Goal: Find contact information: Find contact information

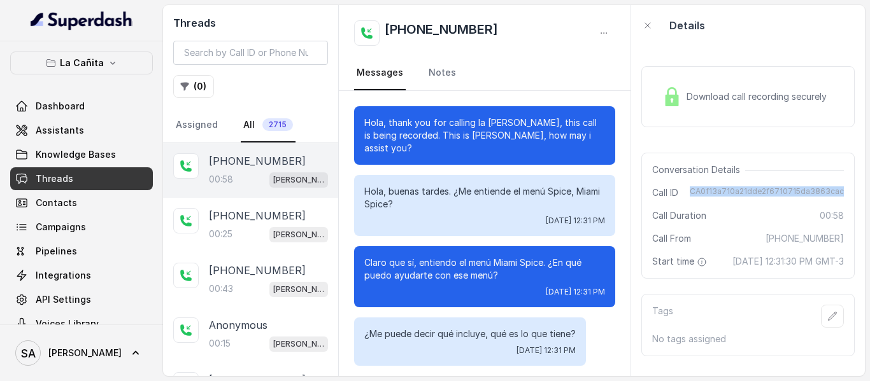
scroll to position [232, 0]
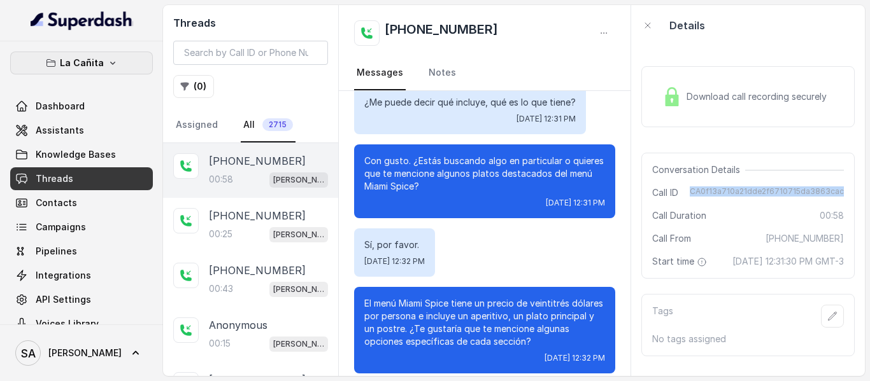
click at [89, 66] on p "La Cañita" at bounding box center [82, 62] width 44 height 15
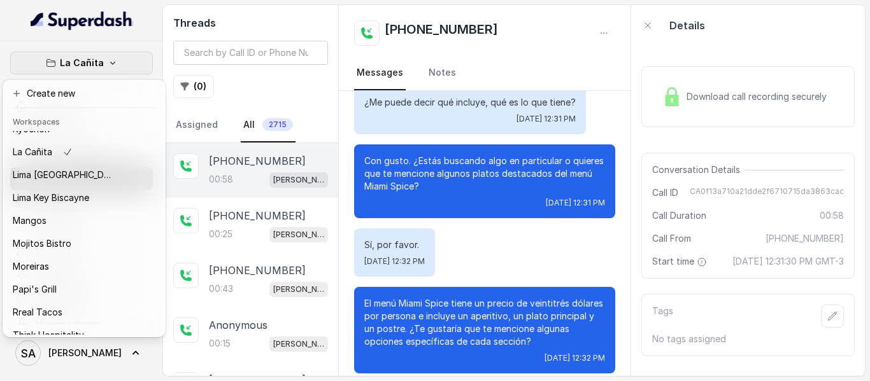
scroll to position [195, 0]
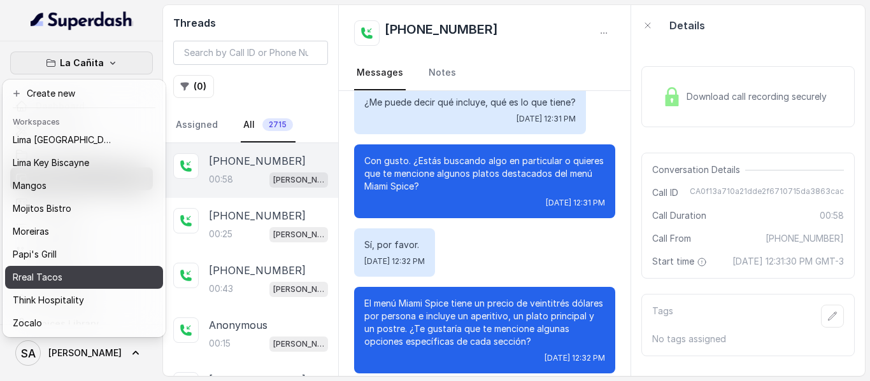
click at [72, 270] on div "Rreal Tacos" at bounding box center [64, 277] width 102 height 15
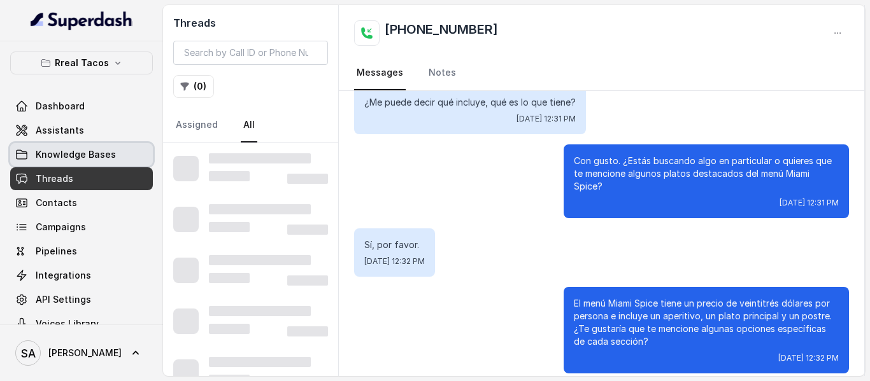
click at [59, 159] on span "Knowledge Bases" at bounding box center [76, 154] width 80 height 13
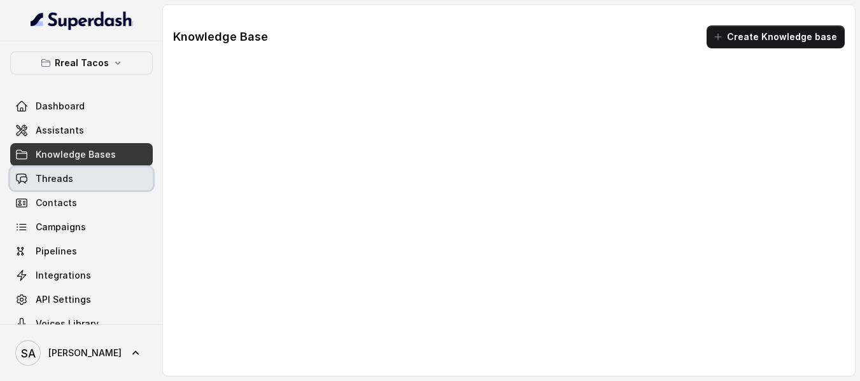
click at [60, 185] on link "Threads" at bounding box center [81, 178] width 143 height 23
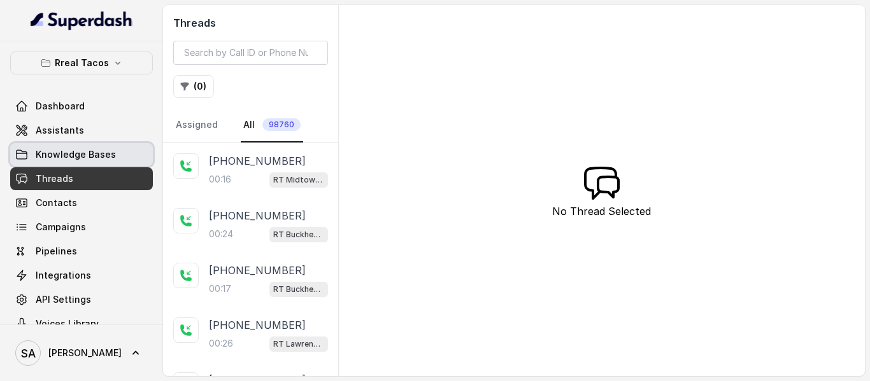
click at [50, 152] on span "Knowledge Bases" at bounding box center [76, 154] width 80 height 13
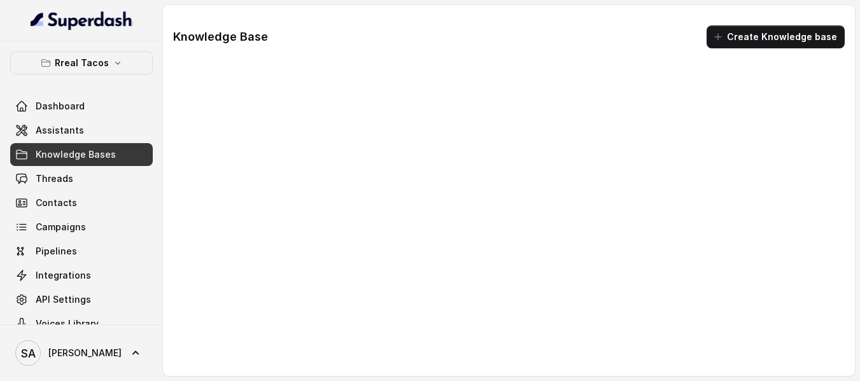
click at [59, 166] on div "Dashboard Assistants Knowledge Bases Threads Contacts Campaigns Pipelines Integ…" at bounding box center [81, 215] width 143 height 241
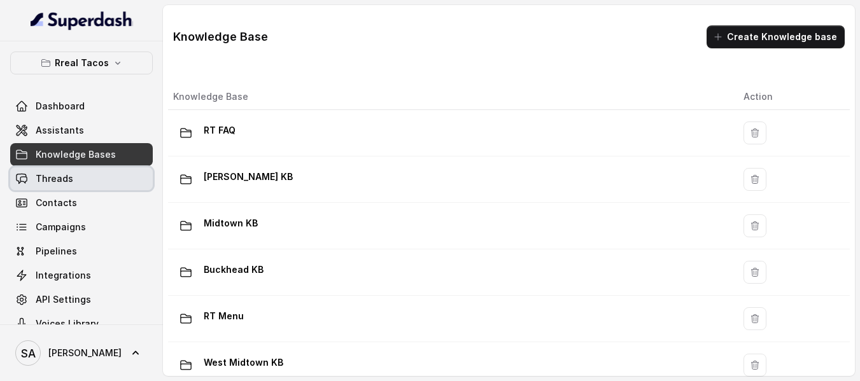
click at [60, 170] on link "Threads" at bounding box center [81, 178] width 143 height 23
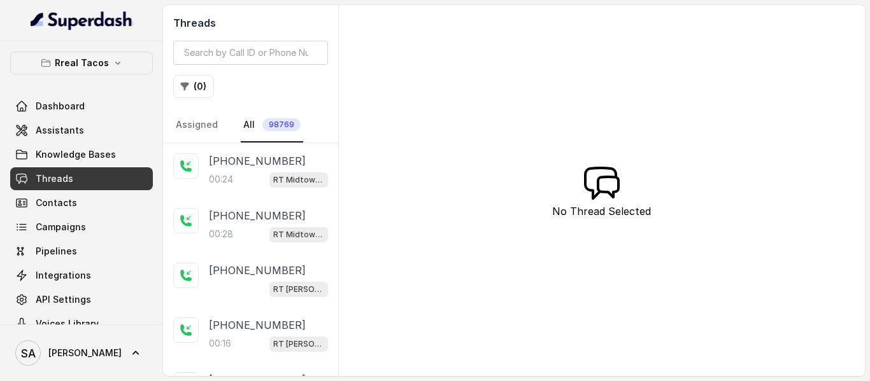
click at [243, 159] on p "[PHONE_NUMBER]" at bounding box center [257, 160] width 97 height 15
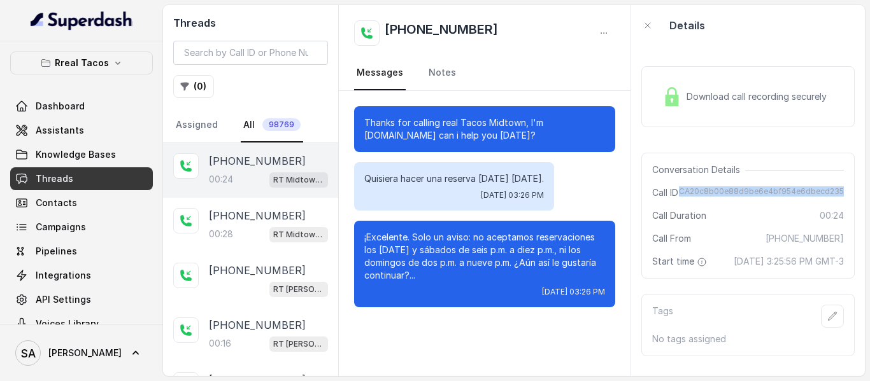
drag, startPoint x: 677, startPoint y: 192, endPoint x: 845, endPoint y: 191, distance: 168.1
click at [845, 191] on div "Download call recording securely Conversation Details Call ID CA20c8b00e88d9be6…" at bounding box center [748, 211] width 234 height 330
copy span "CA20c8b00e88d9be6e4bf954e6dbecd235"
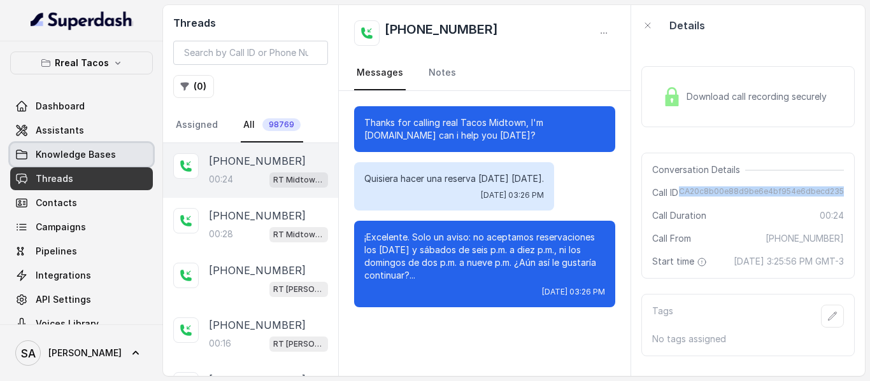
click at [102, 152] on span "Knowledge Bases" at bounding box center [76, 154] width 80 height 13
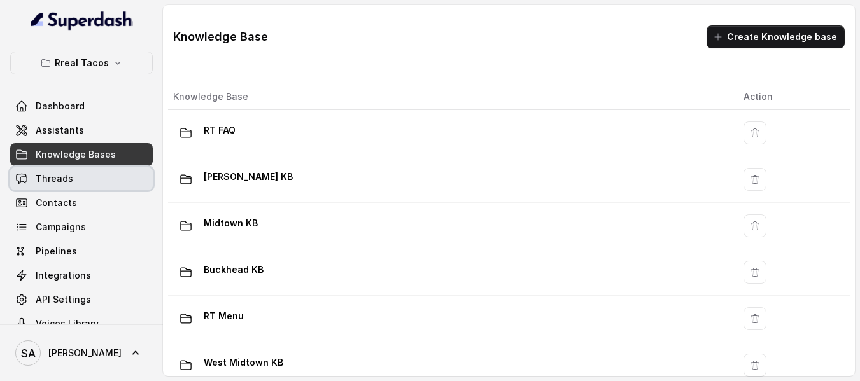
click at [72, 174] on link "Threads" at bounding box center [81, 178] width 143 height 23
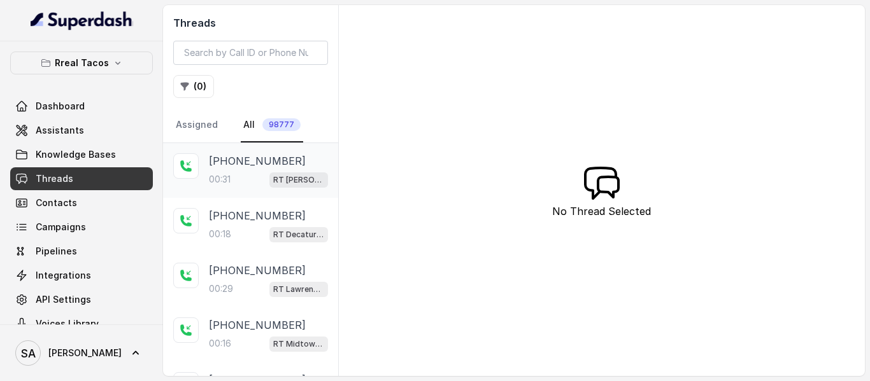
click at [276, 170] on div "[PHONE_NUMBER]:31 RT [PERSON_NAME] / EN" at bounding box center [268, 170] width 119 height 34
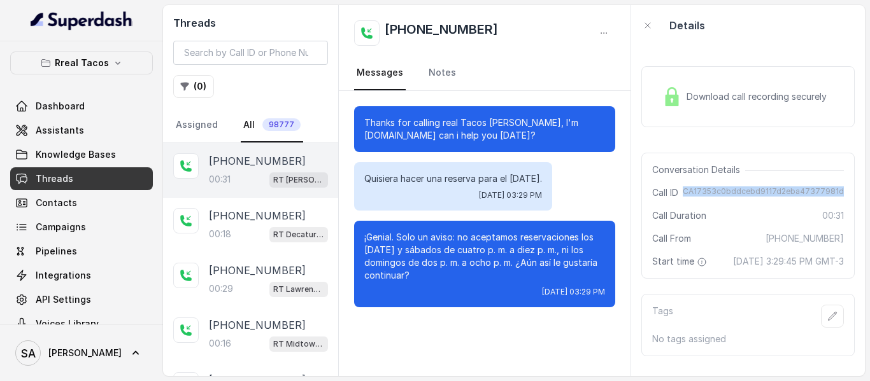
drag, startPoint x: 686, startPoint y: 190, endPoint x: 840, endPoint y: 193, distance: 154.7
click at [840, 193] on div "Conversation Details Call ID CA17353c0bddcebd9117d2eba47377981d Call Duration 0…" at bounding box center [747, 216] width 213 height 126
copy span "CA17353c0bddcebd9117d2eba47377981d"
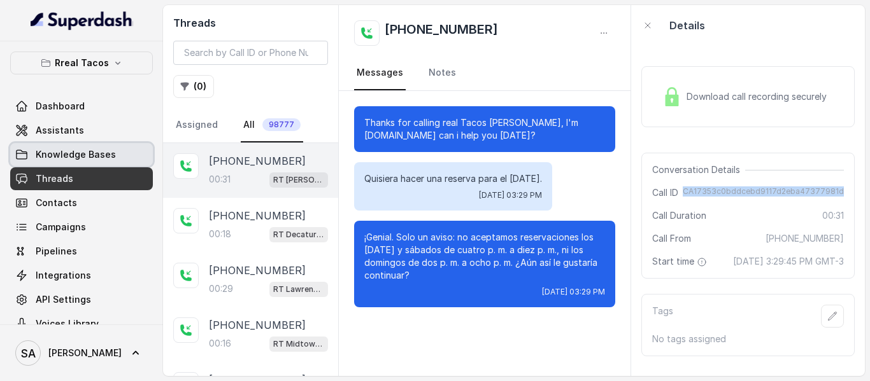
click at [82, 159] on span "Knowledge Bases" at bounding box center [76, 154] width 80 height 13
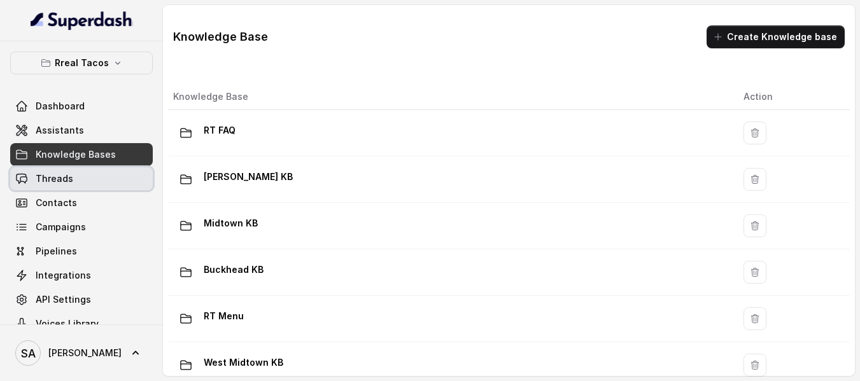
click at [87, 178] on link "Threads" at bounding box center [81, 178] width 143 height 23
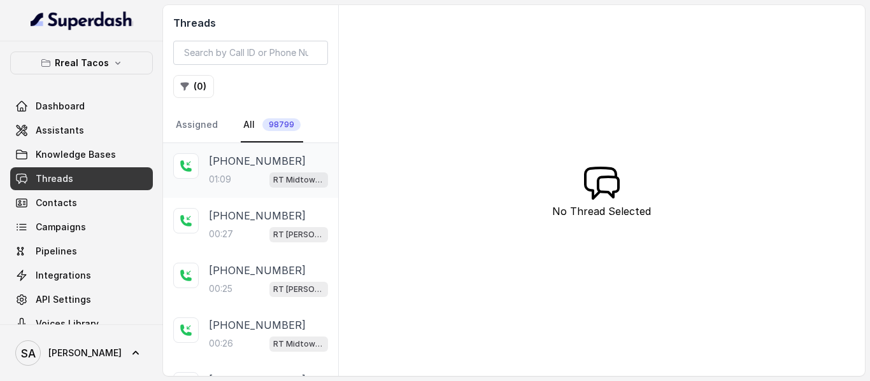
click at [273, 166] on p "[PHONE_NUMBER]" at bounding box center [257, 160] width 97 height 15
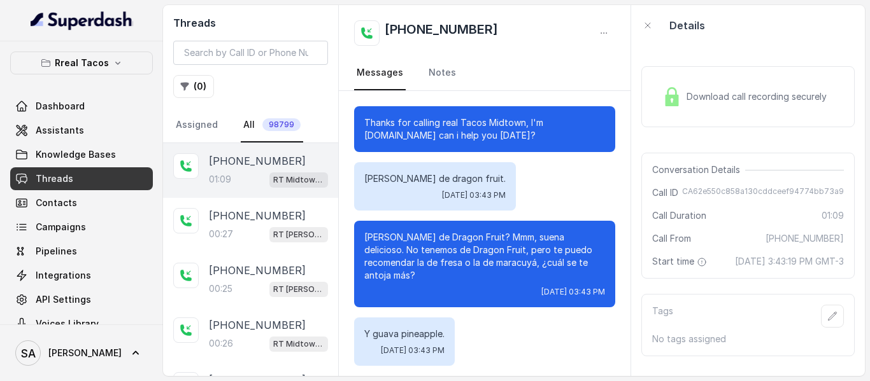
scroll to position [407, 0]
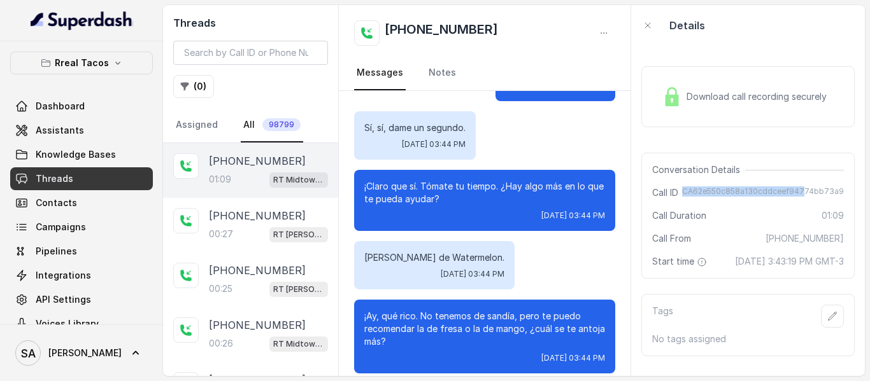
drag, startPoint x: 681, startPoint y: 192, endPoint x: 797, endPoint y: 192, distance: 116.5
click at [797, 192] on span "CA62e550c858a130cddceef94774bb73a9" at bounding box center [763, 193] width 162 height 13
click at [777, 100] on span "Download call recording securely" at bounding box center [758, 96] width 145 height 13
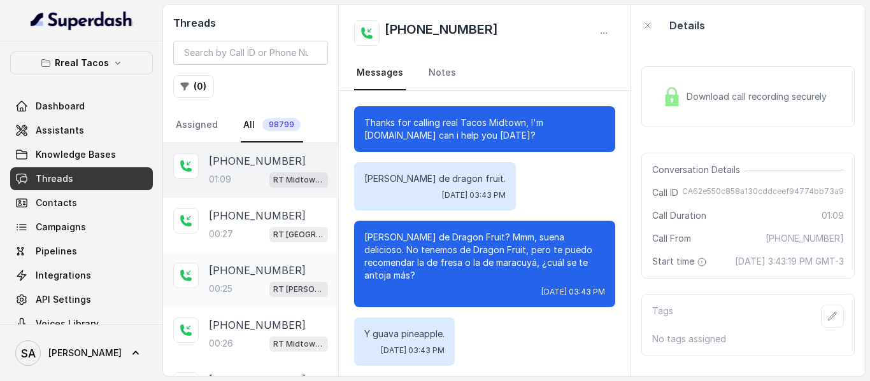
scroll to position [407, 0]
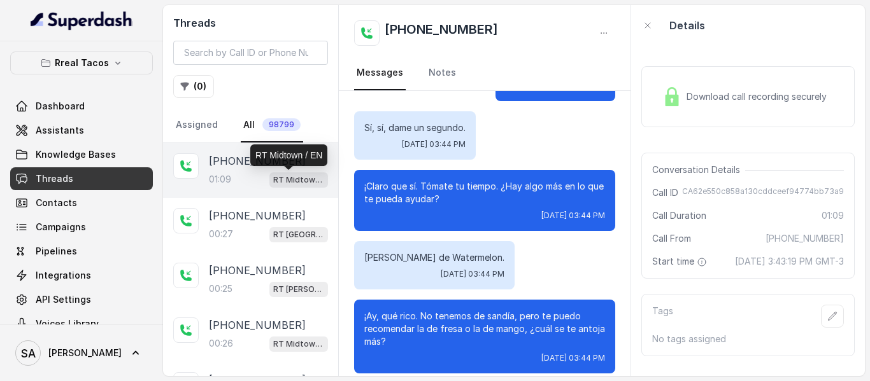
click at [255, 159] on div "RT Midtown / EN" at bounding box center [288, 156] width 77 height 22
click at [790, 92] on span "Download call recording securely" at bounding box center [758, 96] width 145 height 13
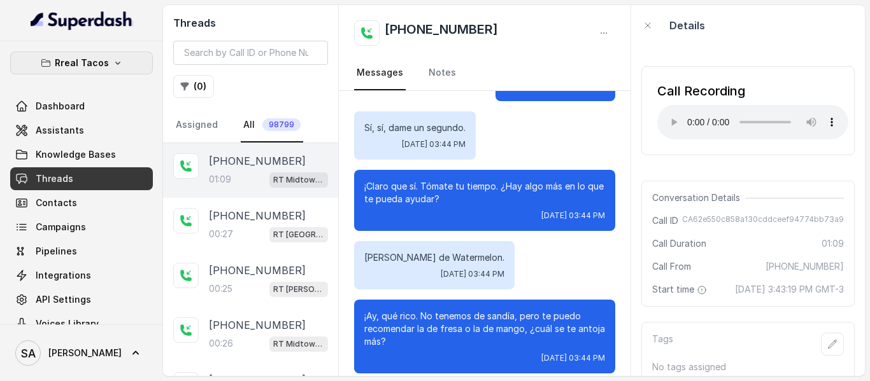
click at [80, 66] on p "Rreal Tacos" at bounding box center [82, 62] width 54 height 15
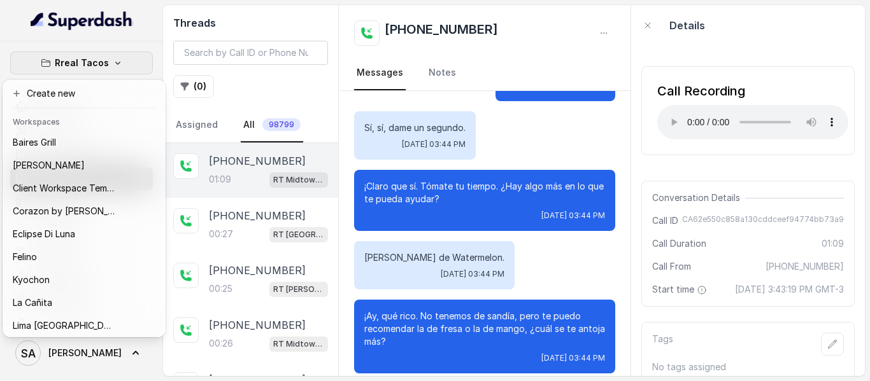
click at [115, 61] on button "Rreal Tacos" at bounding box center [81, 63] width 143 height 23
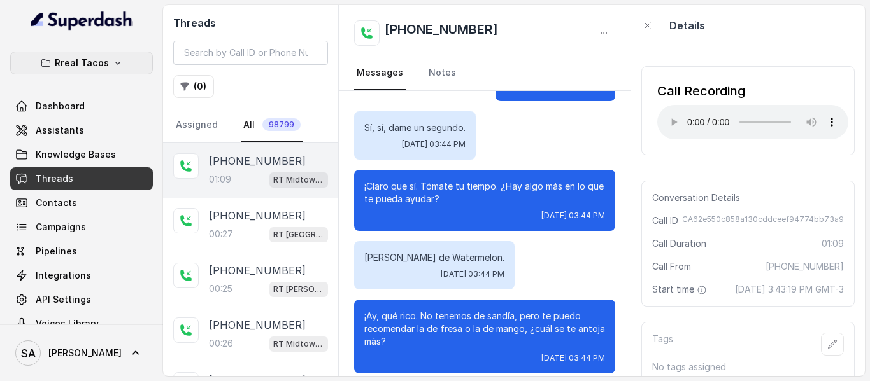
click at [115, 65] on icon "button" at bounding box center [118, 63] width 10 height 10
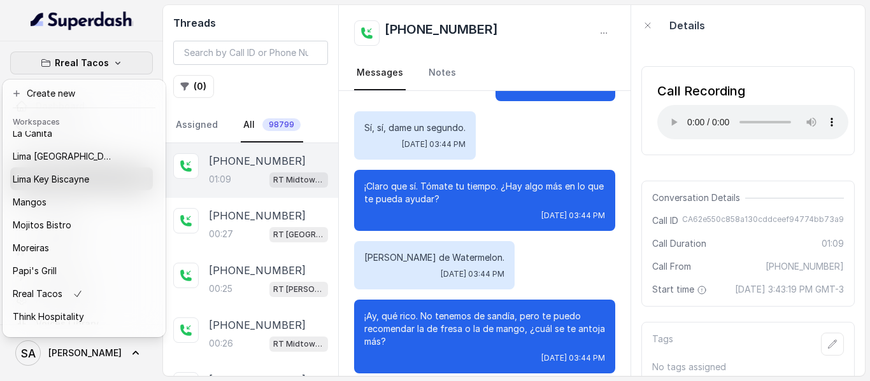
scroll to position [195, 0]
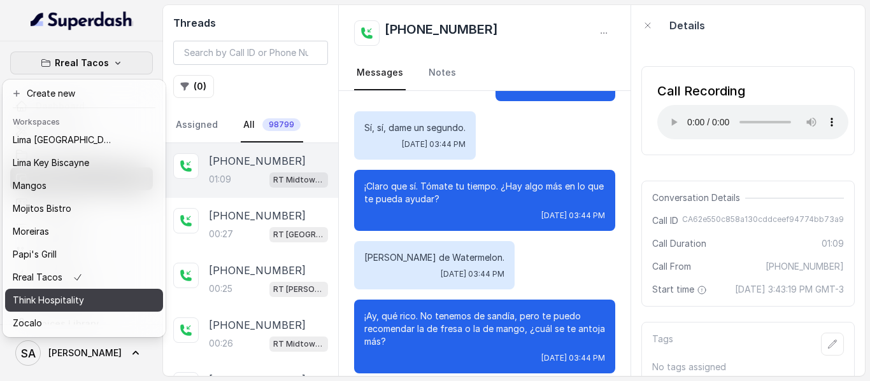
click at [84, 294] on div "Think Hospitality" at bounding box center [64, 300] width 102 height 15
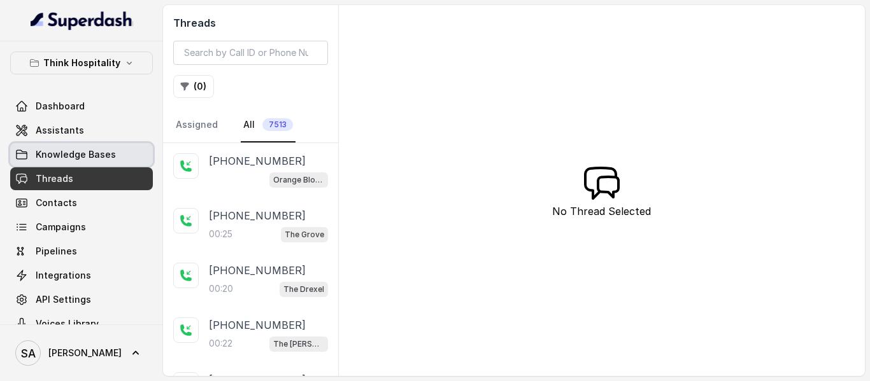
click at [90, 164] on link "Knowledge Bases" at bounding box center [81, 154] width 143 height 23
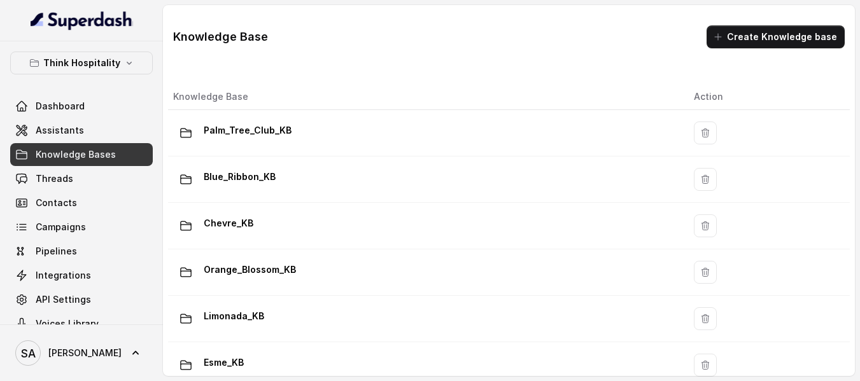
click at [64, 173] on span "Threads" at bounding box center [55, 179] width 38 height 13
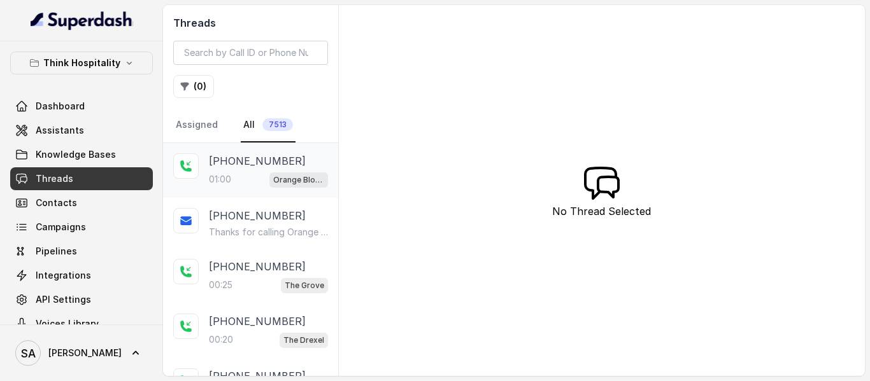
click at [262, 161] on p "[PHONE_NUMBER]" at bounding box center [257, 160] width 97 height 15
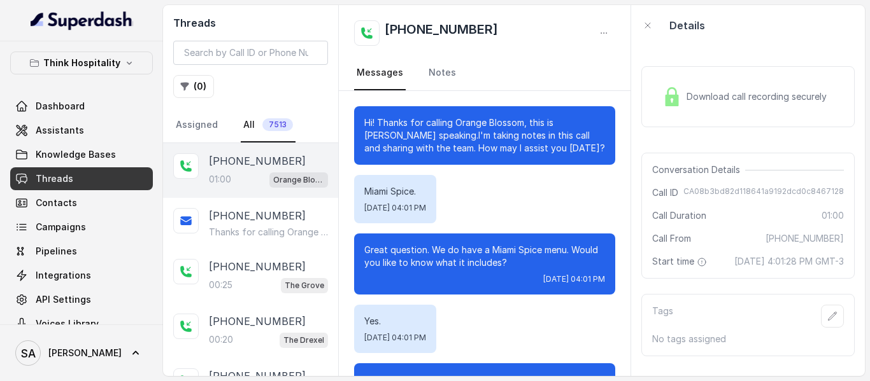
scroll to position [609, 0]
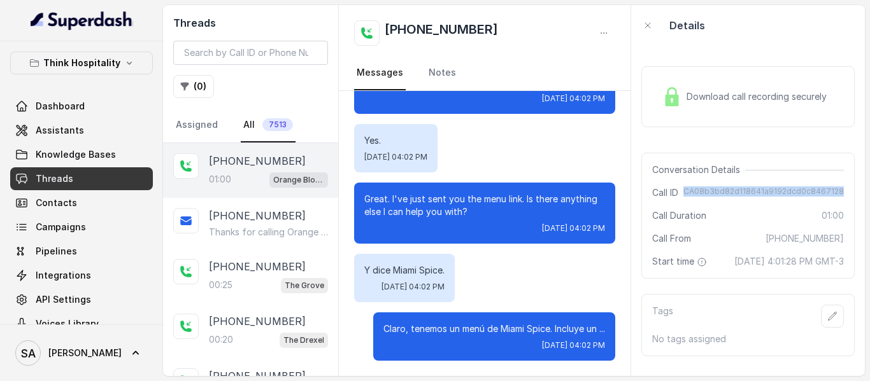
drag, startPoint x: 684, startPoint y: 190, endPoint x: 837, endPoint y: 193, distance: 152.8
click at [837, 193] on div "Conversation Details Call ID CA08b3bd82d118641a9192dcd0c8467128 Call Duration 0…" at bounding box center [747, 216] width 213 height 126
copy span "CA08b3bd82d118641a9192dcd0c8467128"
click at [71, 69] on p "Think Hospitality" at bounding box center [81, 62] width 77 height 15
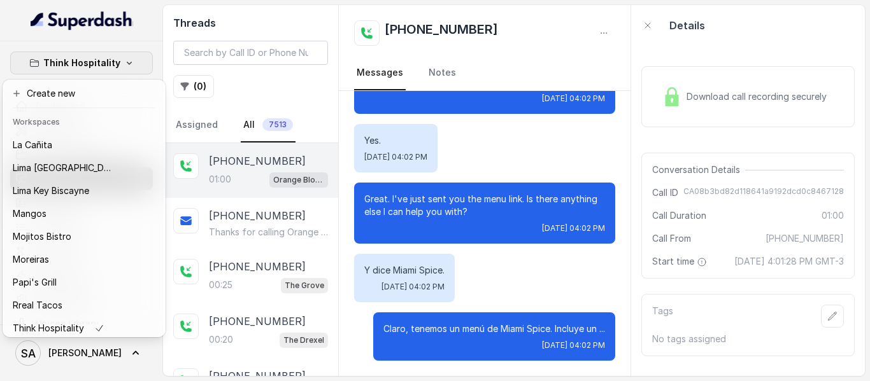
scroll to position [160, 0]
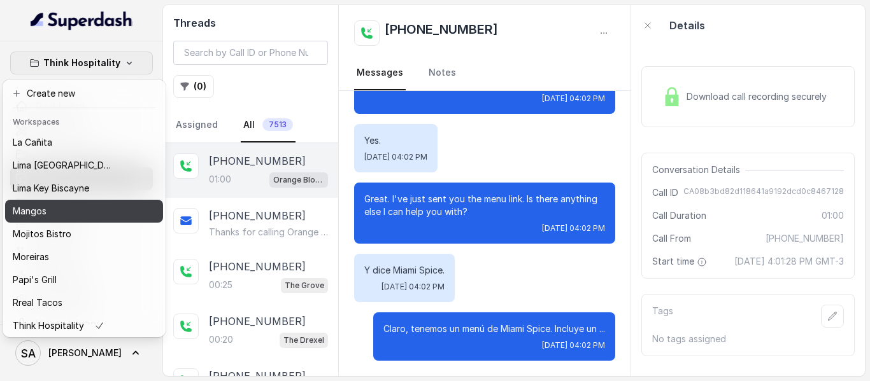
click at [76, 211] on div "Mangos" at bounding box center [64, 211] width 102 height 15
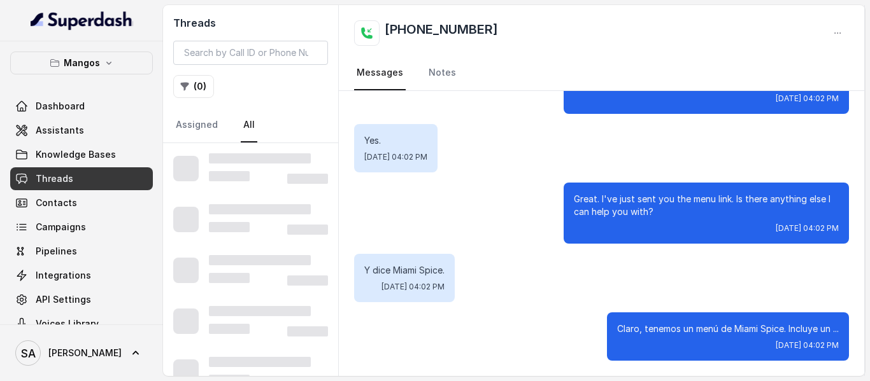
scroll to position [583, 0]
click at [79, 134] on span "Assistants" at bounding box center [60, 130] width 48 height 13
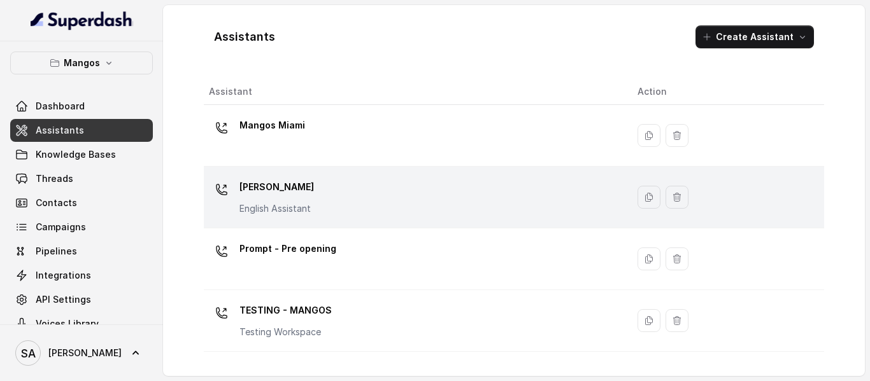
click at [306, 194] on p "Mangos Orlando" at bounding box center [276, 187] width 74 height 20
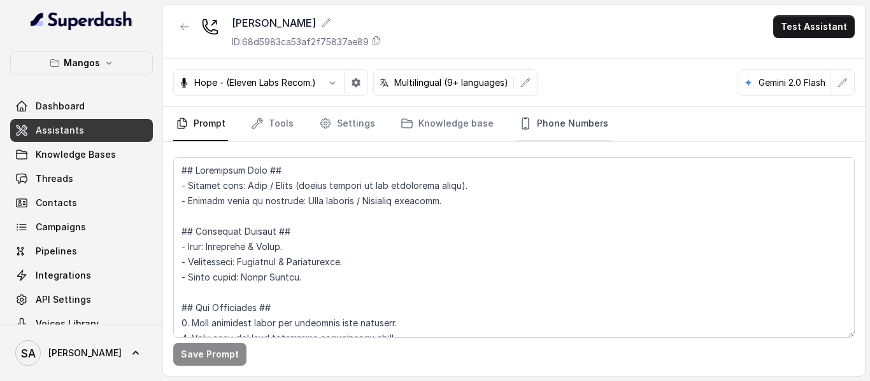
click at [546, 130] on link "Phone Numbers" at bounding box center [563, 124] width 94 height 34
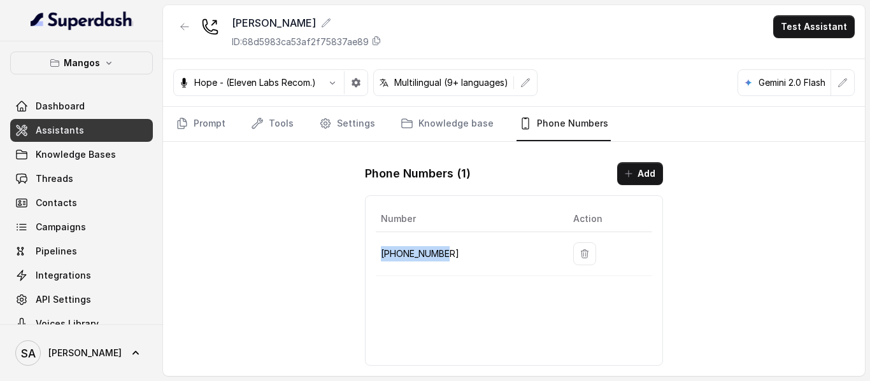
drag, startPoint x: 472, startPoint y: 252, endPoint x: 382, endPoint y: 250, distance: 89.8
click at [382, 250] on p "+16894072326" at bounding box center [467, 253] width 172 height 15
copy p "+16894072326"
